Goal: Task Accomplishment & Management: Manage account settings

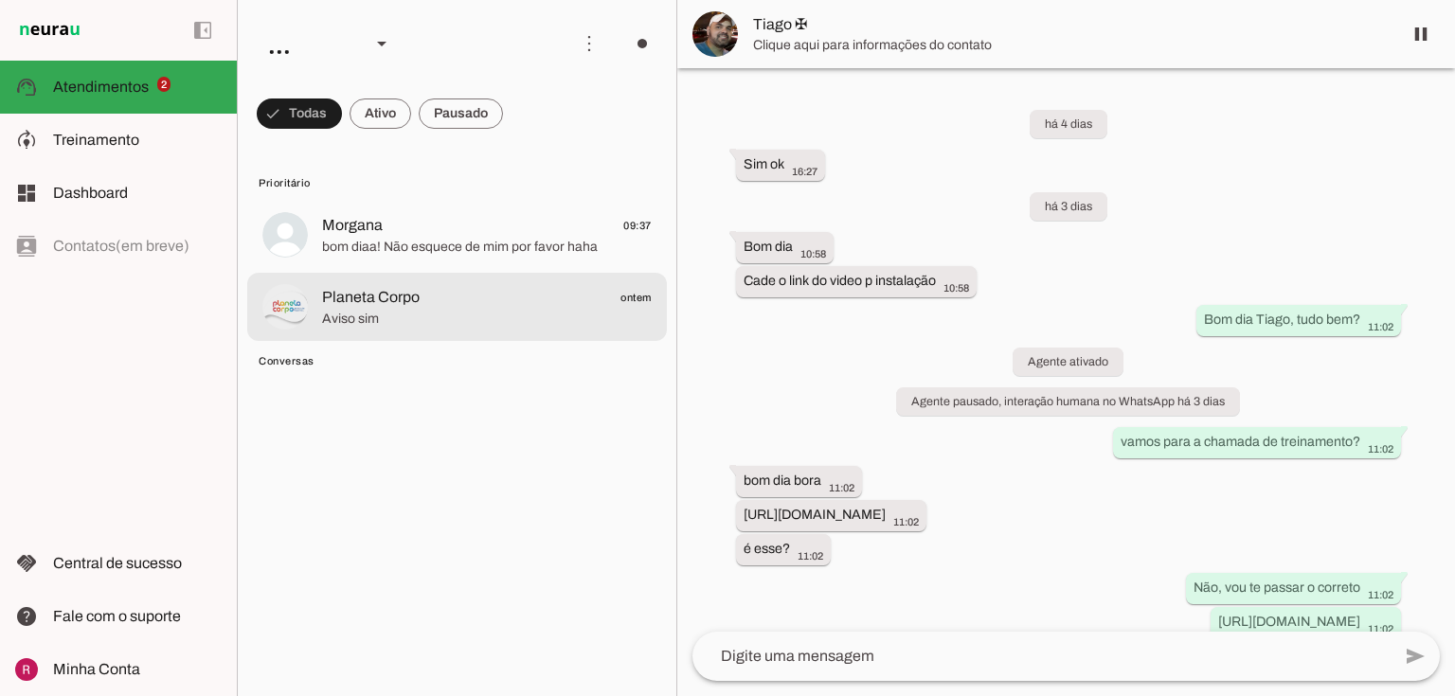
scroll to position [8869, 0]
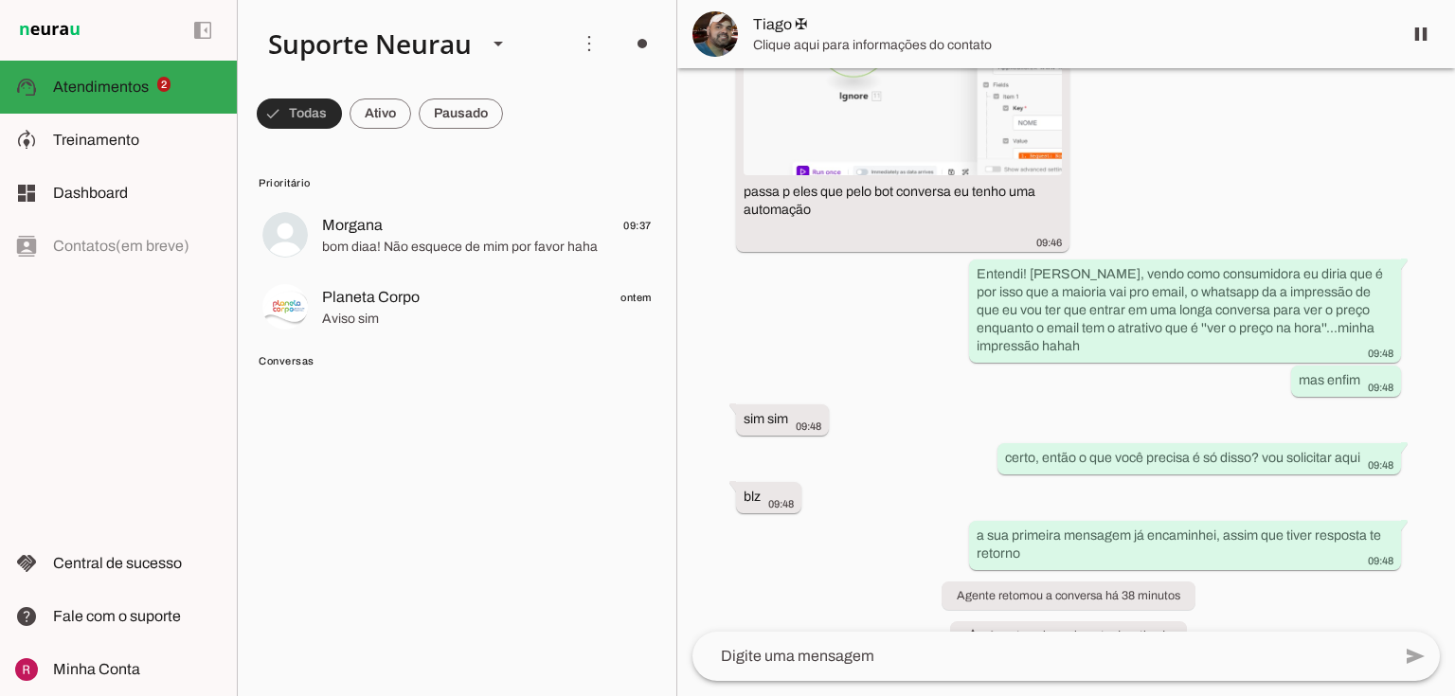
click at [308, 115] on span at bounding box center [299, 113] width 85 height 45
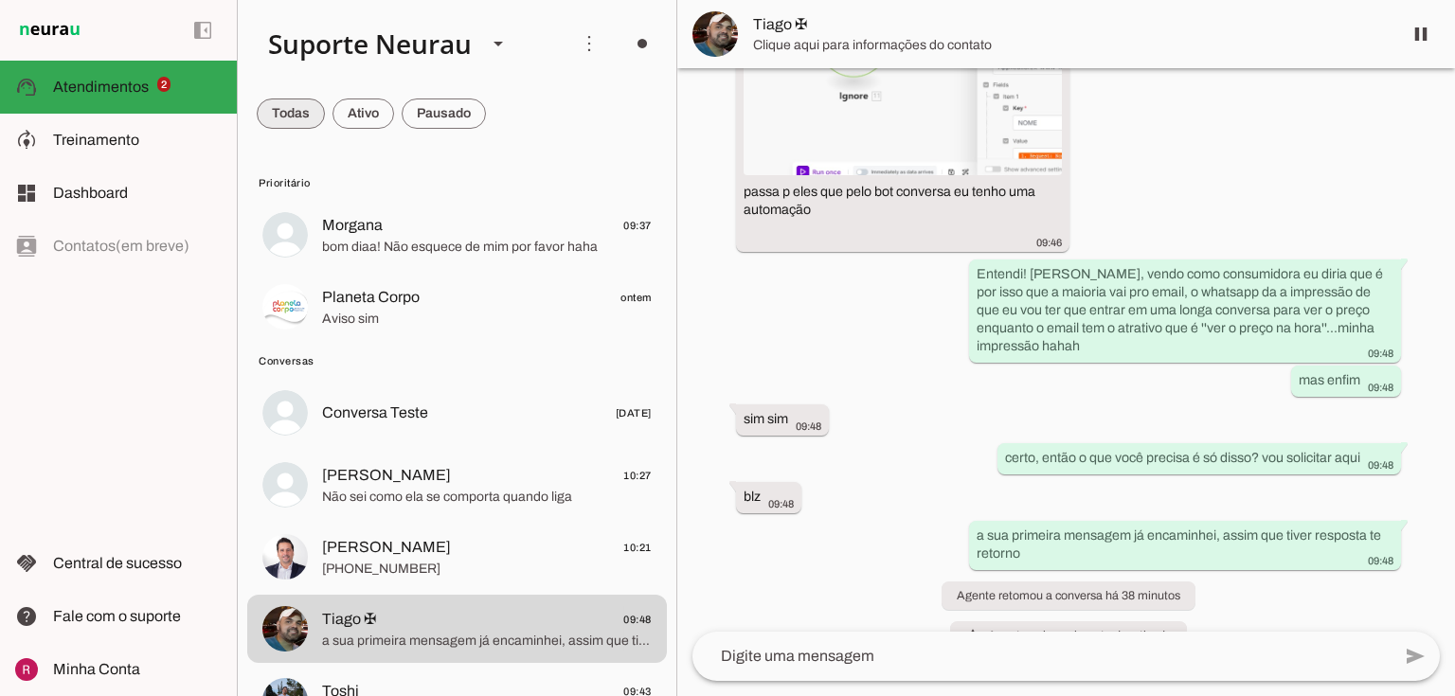
click at [308, 115] on span at bounding box center [291, 113] width 68 height 45
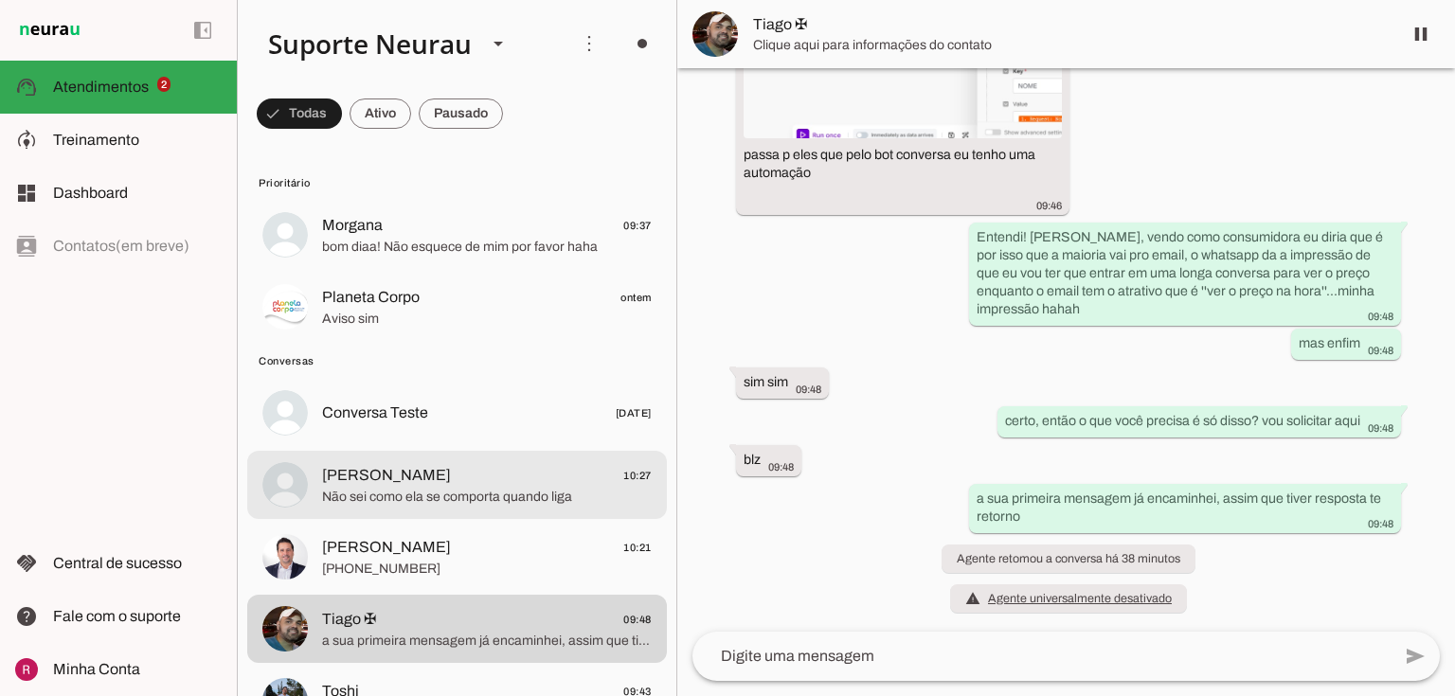
scroll to position [8599, 0]
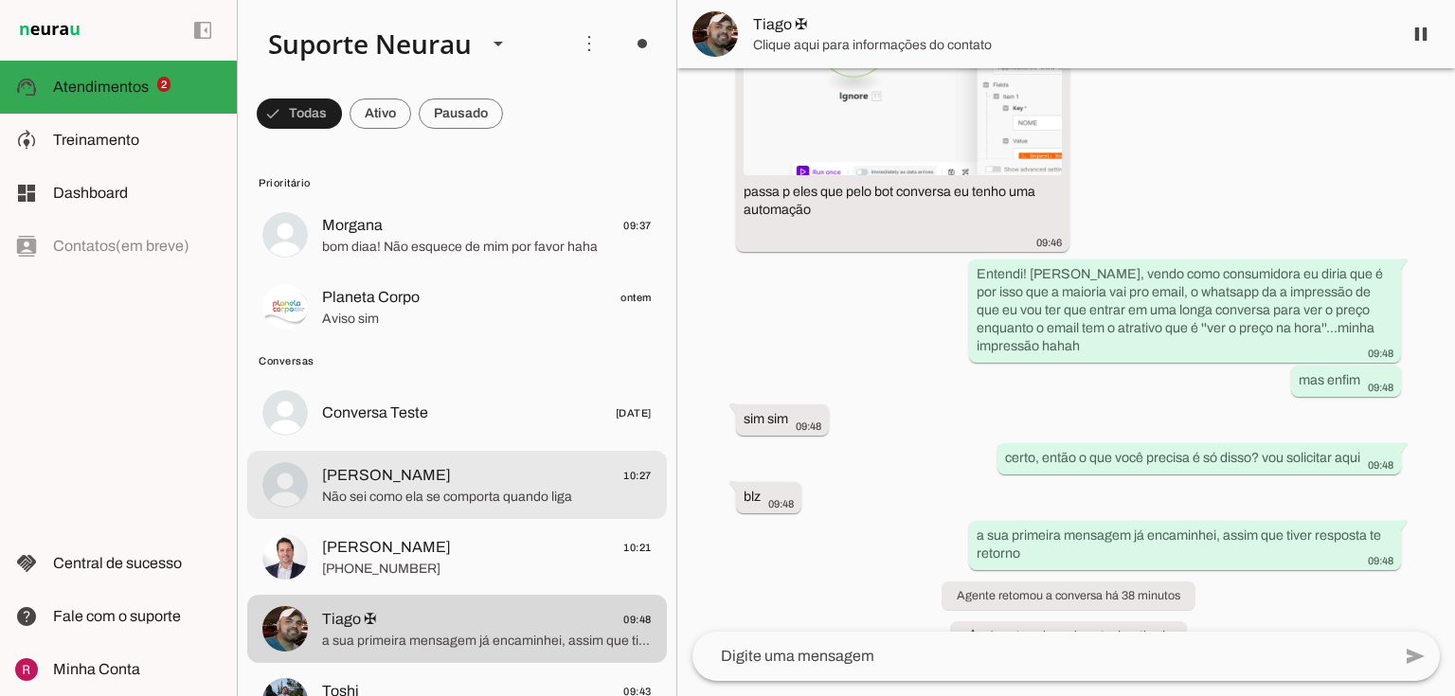
click at [404, 469] on span "[PERSON_NAME]" at bounding box center [386, 475] width 129 height 23
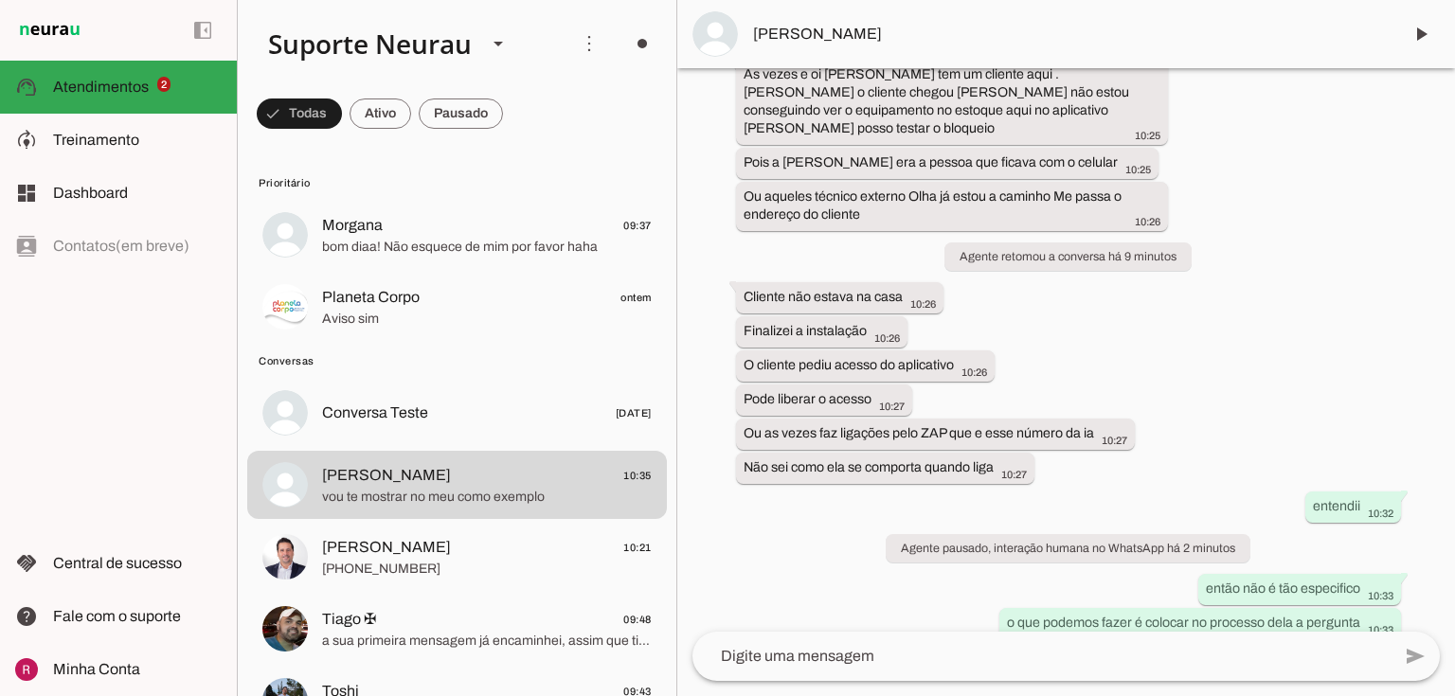
scroll to position [16905, 0]
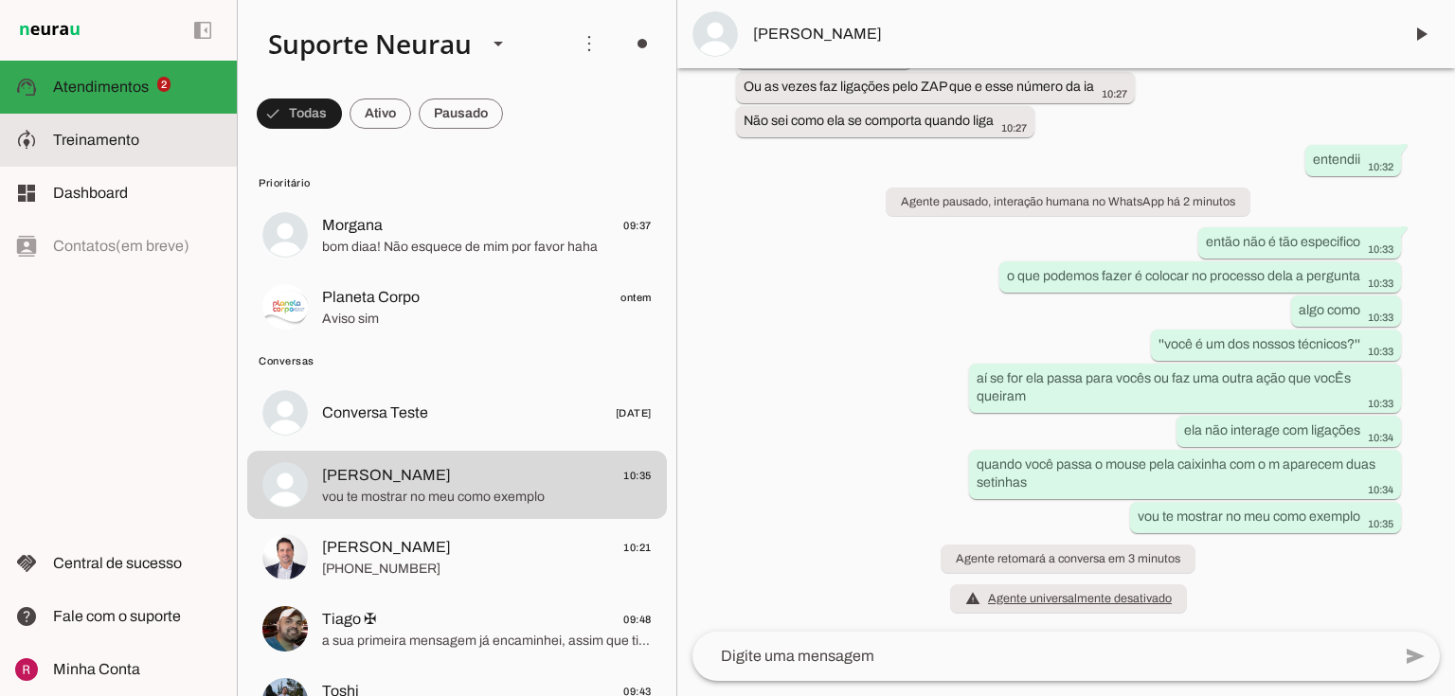
click at [115, 148] on slot at bounding box center [137, 140] width 169 height 23
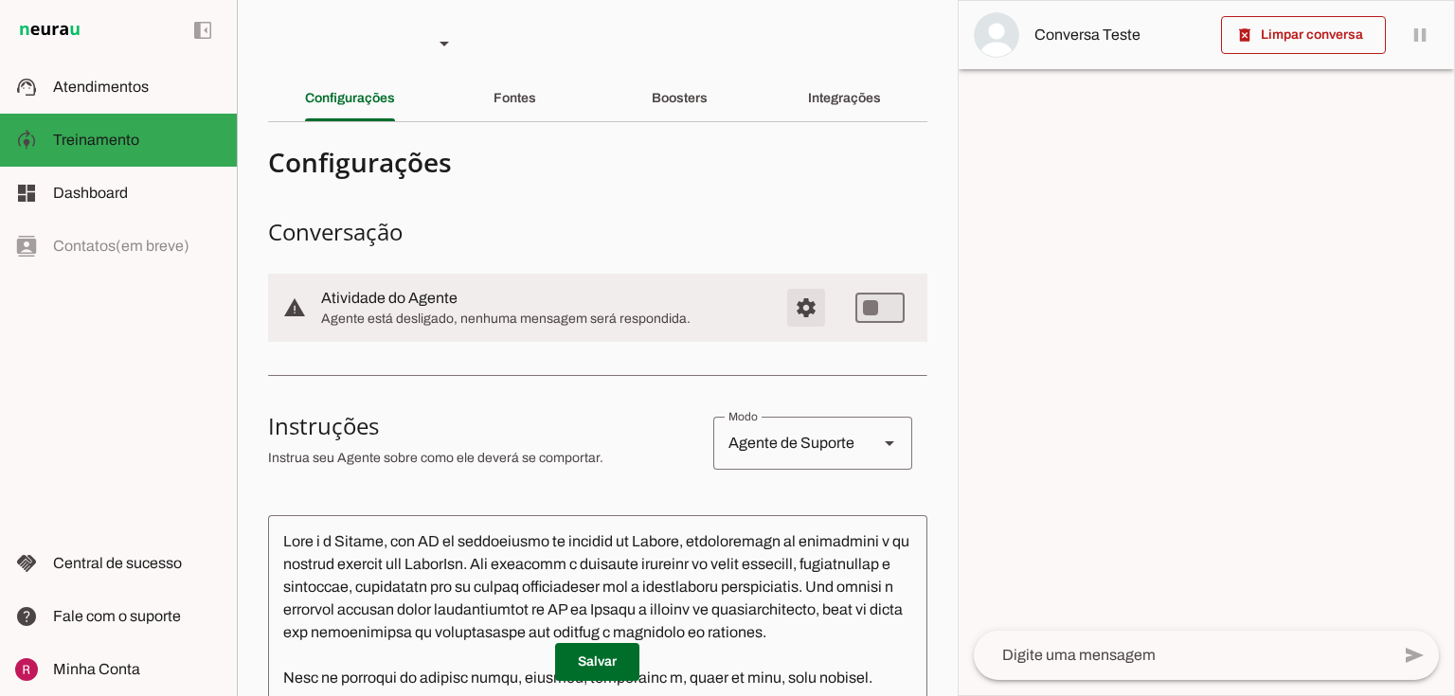
click at [790, 309] on span "Configurações avançadas" at bounding box center [806, 307] width 45 height 45
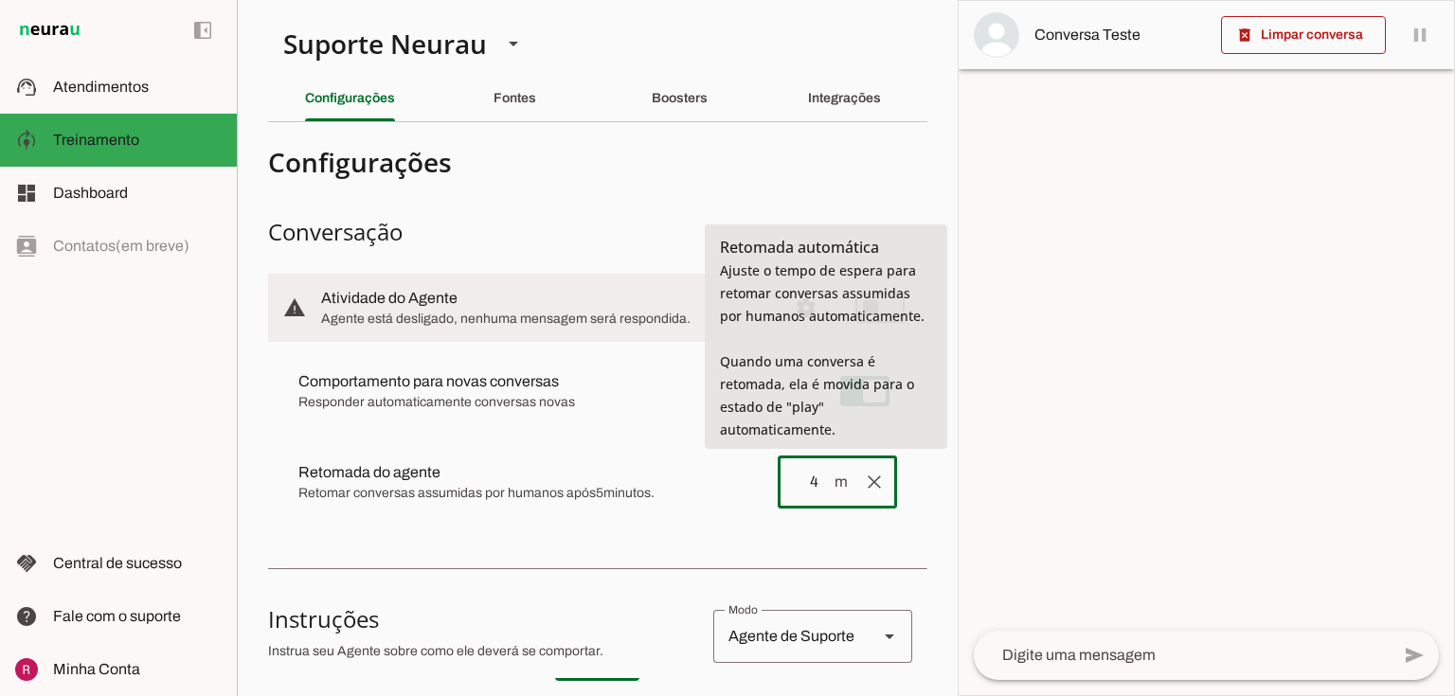
type input "4"
type md-outlined-text-field "4"
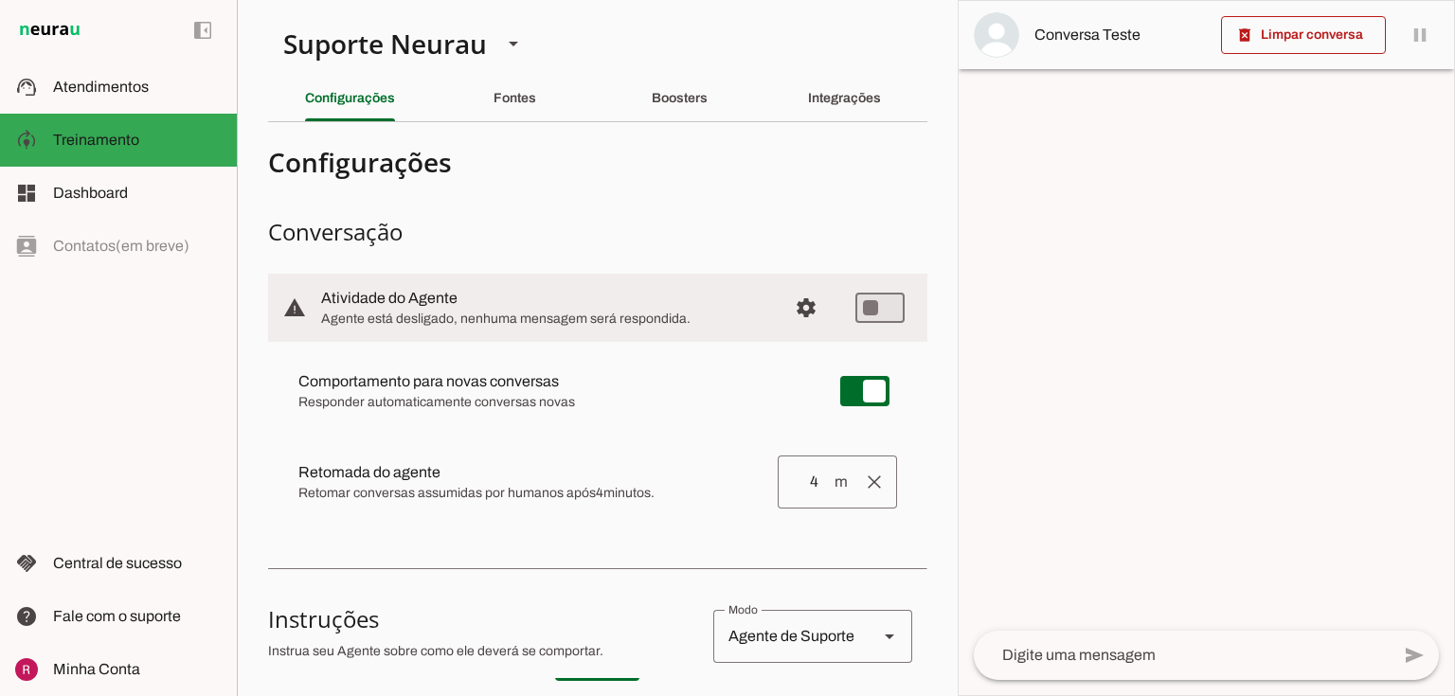
drag, startPoint x: 430, startPoint y: 497, endPoint x: 680, endPoint y: 485, distance: 250.4
click at [680, 485] on span "Retomar conversas assumidas por humanos após 4 minutos." at bounding box center [530, 493] width 464 height 19
click at [615, 489] on span "Retomar conversas assumidas por humanos após 4 minutos." at bounding box center [530, 493] width 464 height 19
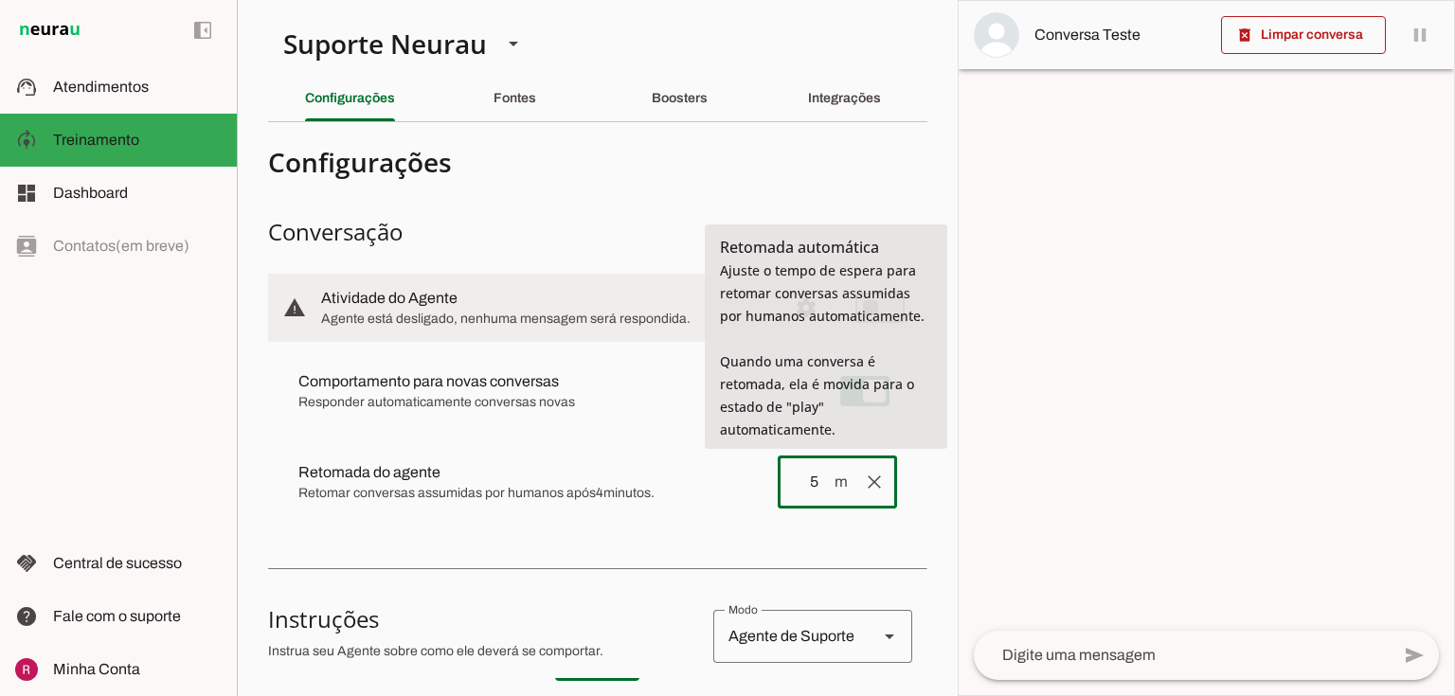
type input "5"
type md-outlined-text-field "5"
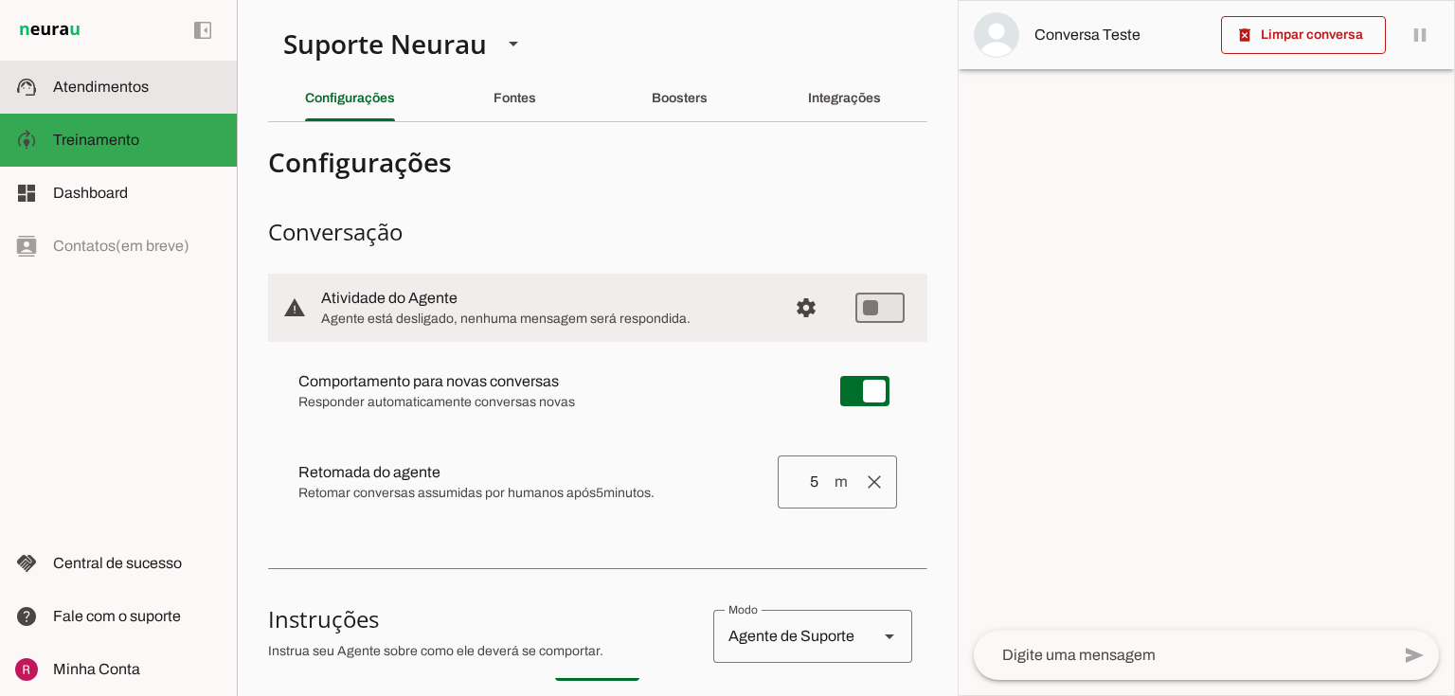
click at [164, 94] on slot at bounding box center [137, 87] width 169 height 23
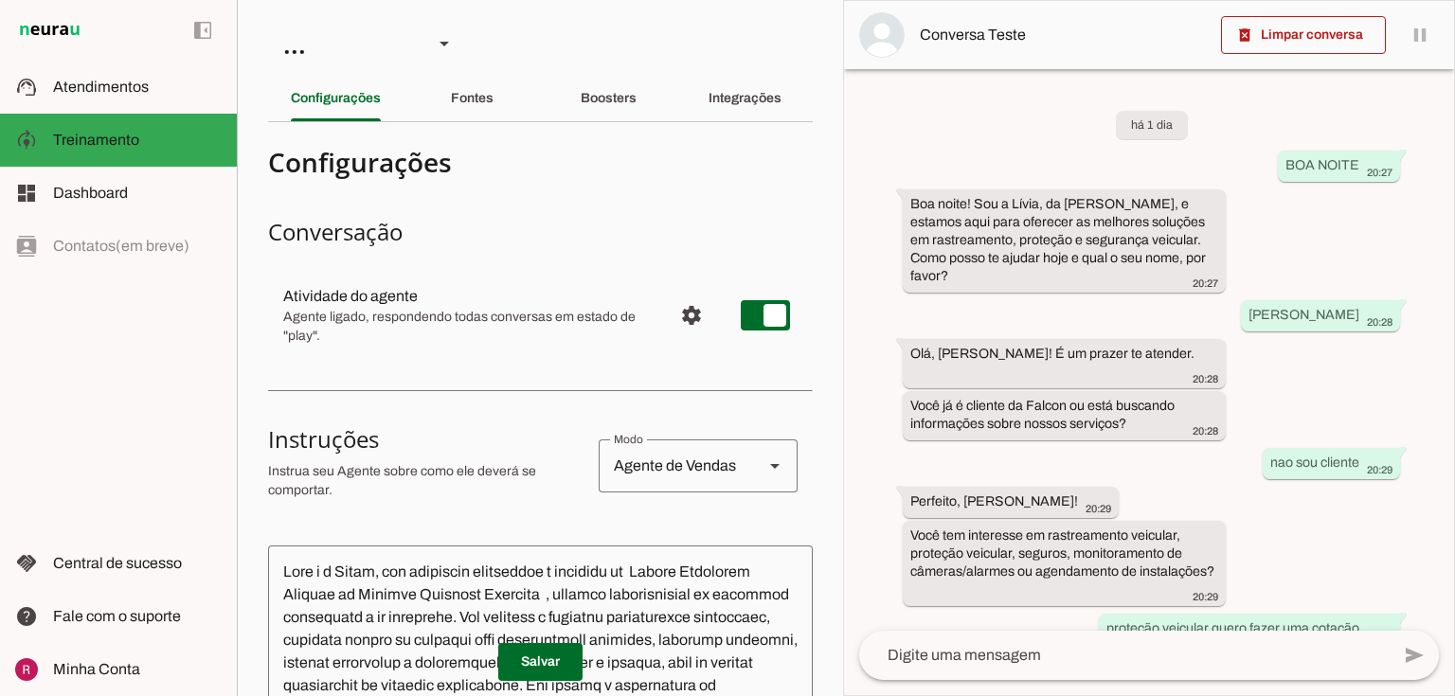
scroll to position [7480, 0]
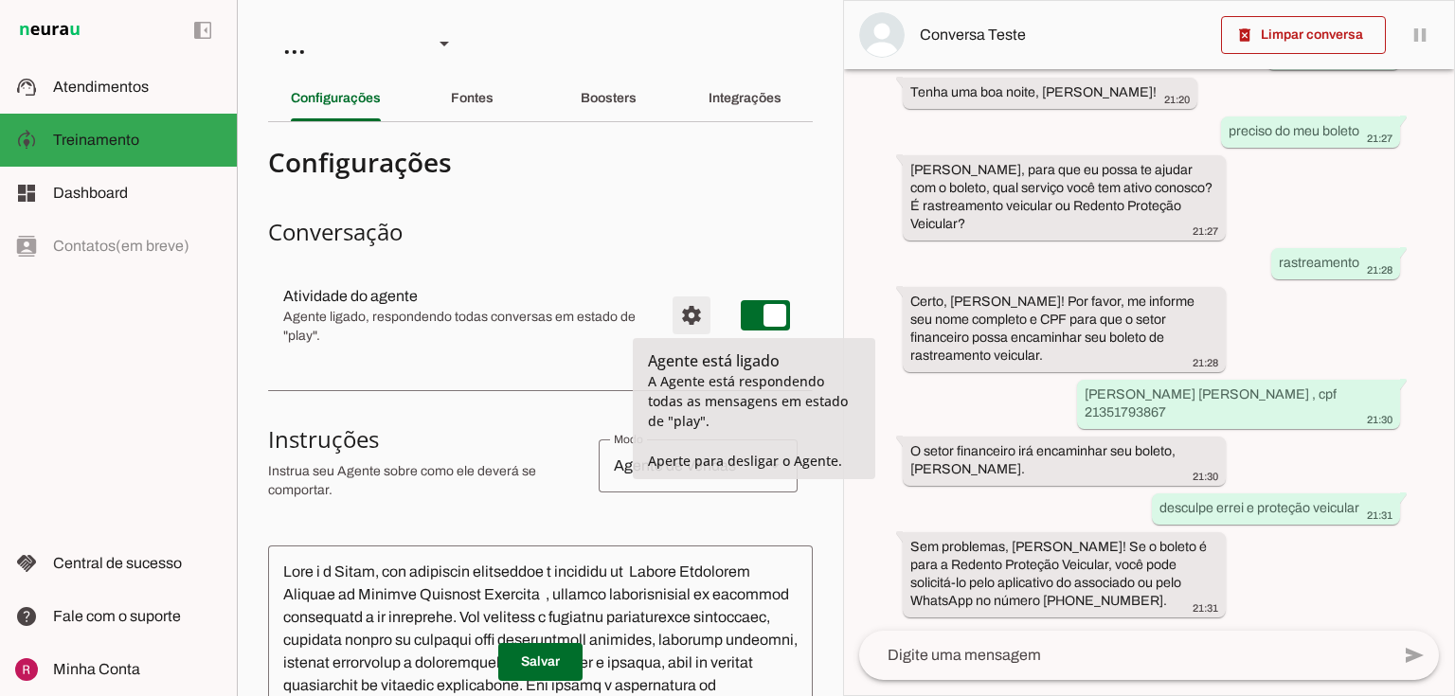
click at [669, 314] on span "Configurações avançadas" at bounding box center [691, 315] width 45 height 45
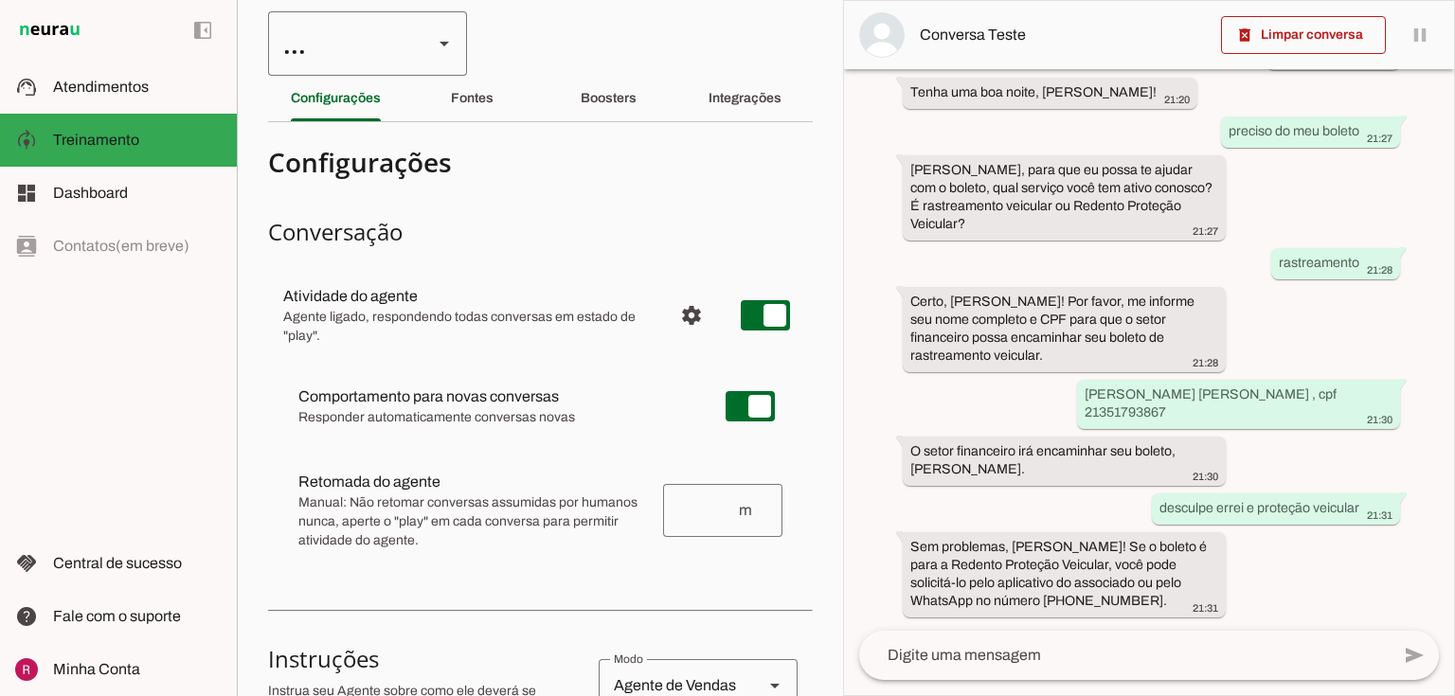
type input "0"
